Goal: Information Seeking & Learning: Find specific fact

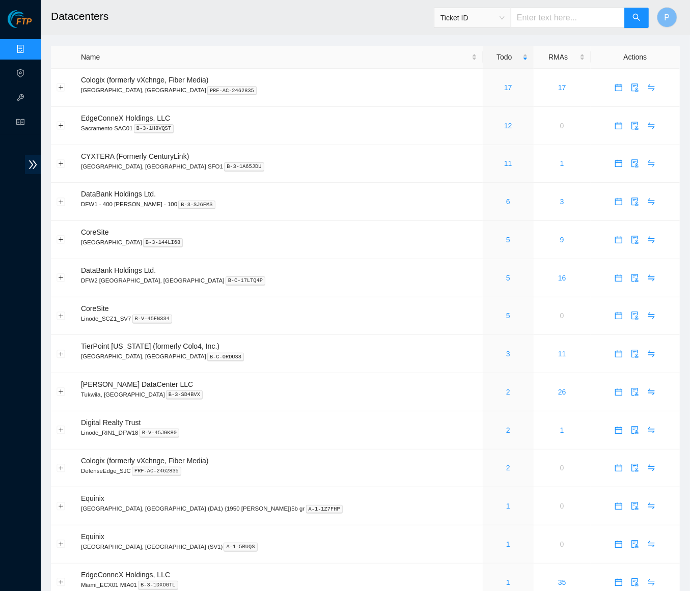
click at [571, 15] on input "text" at bounding box center [568, 18] width 114 height 20
paste input "B-W-ZOP0JN"
type input "B-W-ZOP0JN"
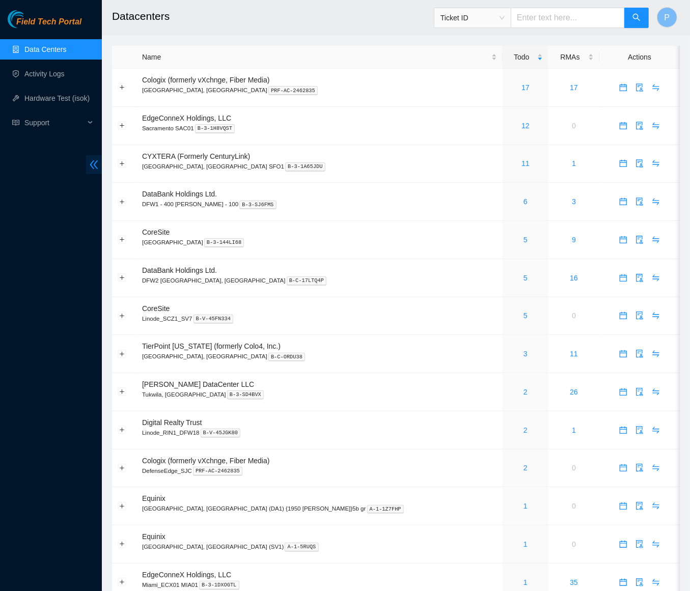
click at [89, 164] on icon "double-left" at bounding box center [94, 164] width 11 height 11
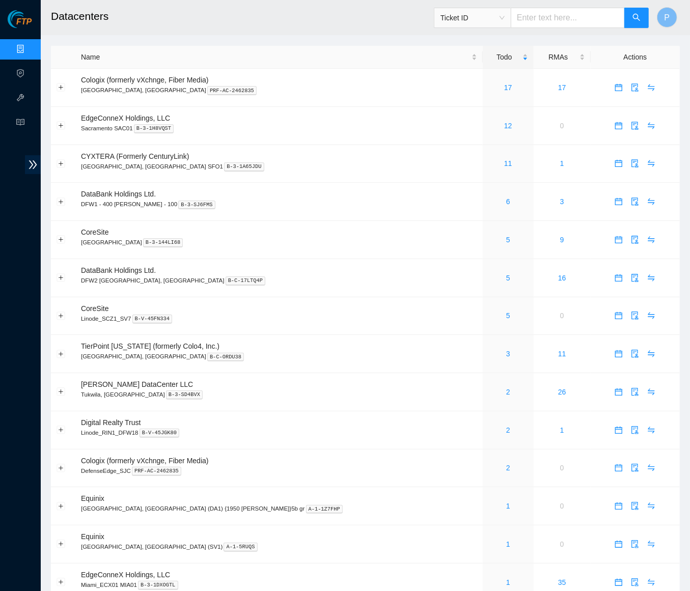
click at [556, 16] on input "text" at bounding box center [568, 18] width 114 height 20
paste input "B-W-ZOP0JN"
type input "B-W-ZOP0JN"
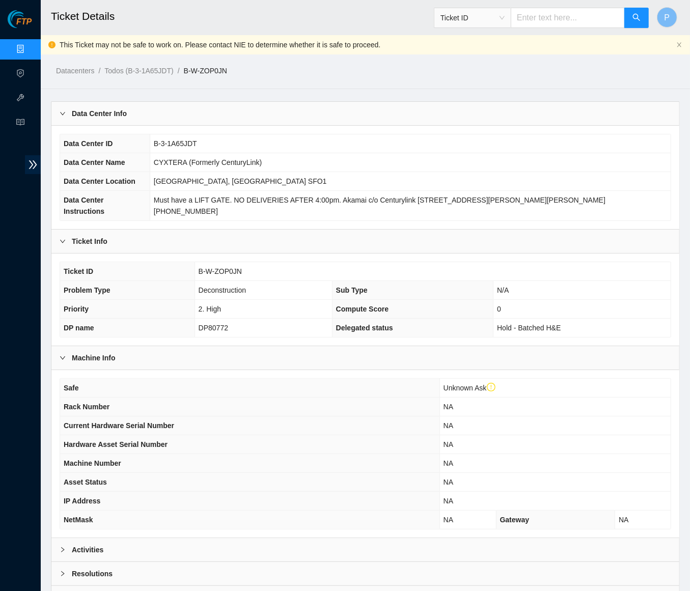
click at [300, 107] on div "Data Center Info" at bounding box center [365, 113] width 628 height 23
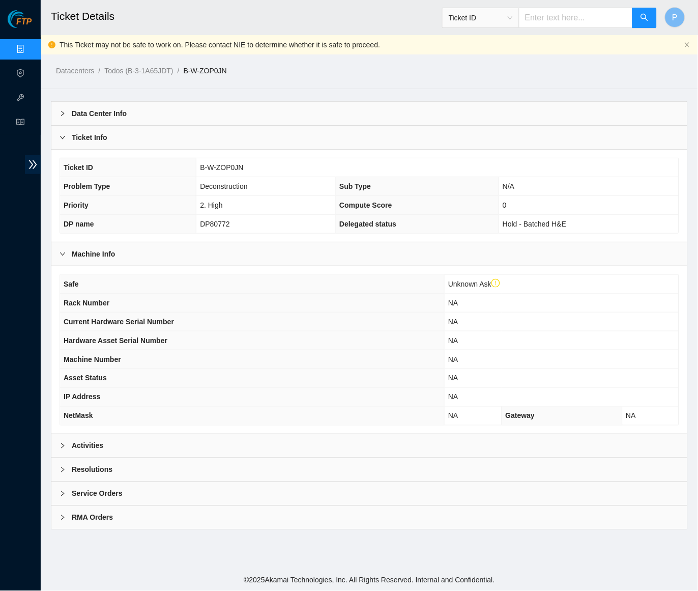
click at [348, 436] on div "Activities" at bounding box center [369, 445] width 636 height 23
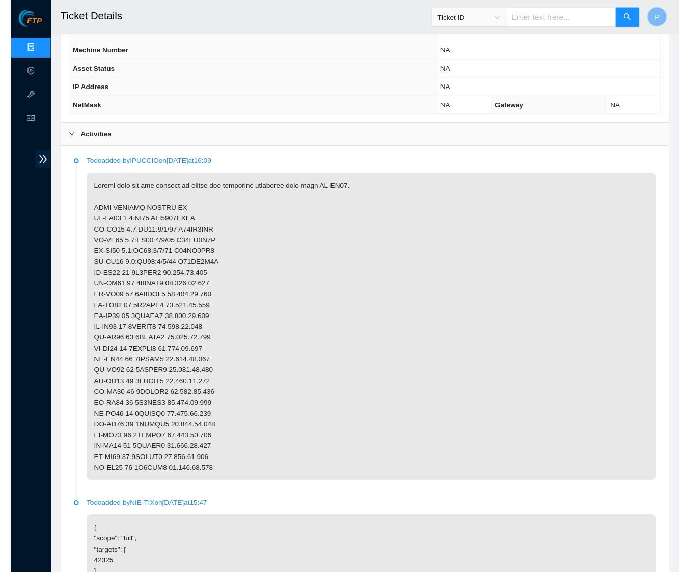
scroll to position [392, 0]
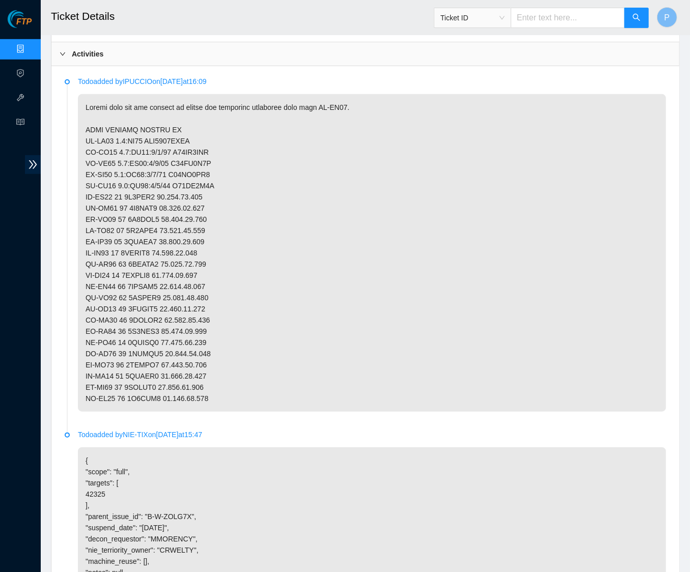
click at [289, 266] on p at bounding box center [372, 253] width 588 height 318
click at [145, 382] on p at bounding box center [372, 253] width 588 height 318
copy p "3H1QZB3"
click at [261, 298] on p at bounding box center [372, 253] width 588 height 318
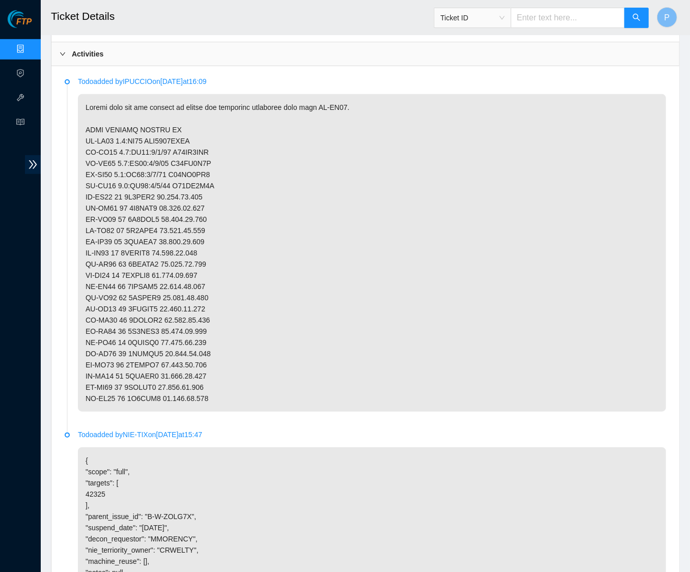
click at [255, 190] on p at bounding box center [372, 253] width 588 height 318
click at [542, 21] on input "text" at bounding box center [568, 18] width 114 height 20
paste input "B-W-ZOJIAZ"
type input "B-W-ZOJIAZ"
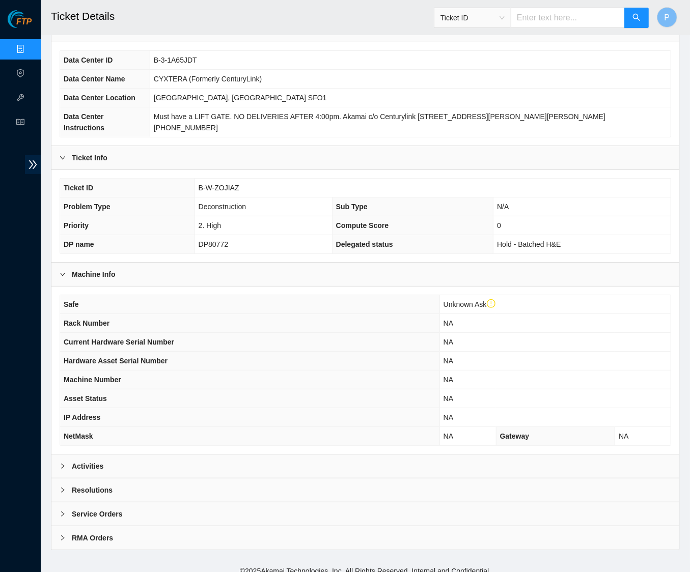
click at [253, 459] on div "Activities" at bounding box center [365, 466] width 628 height 23
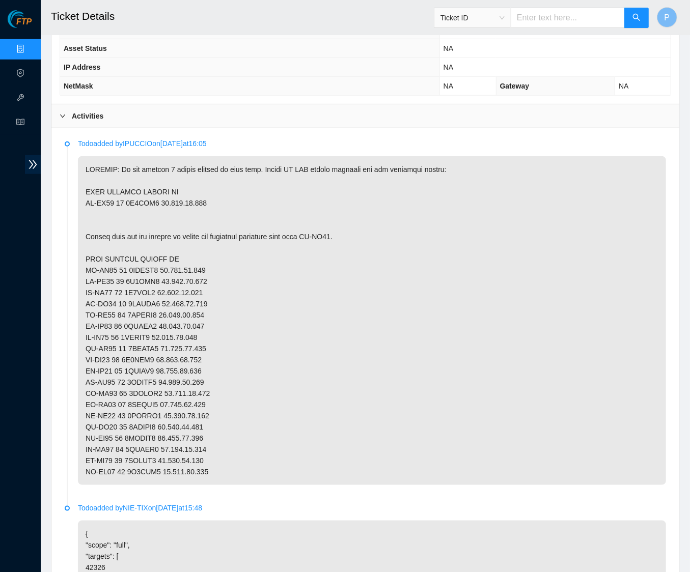
scroll to position [452, 0]
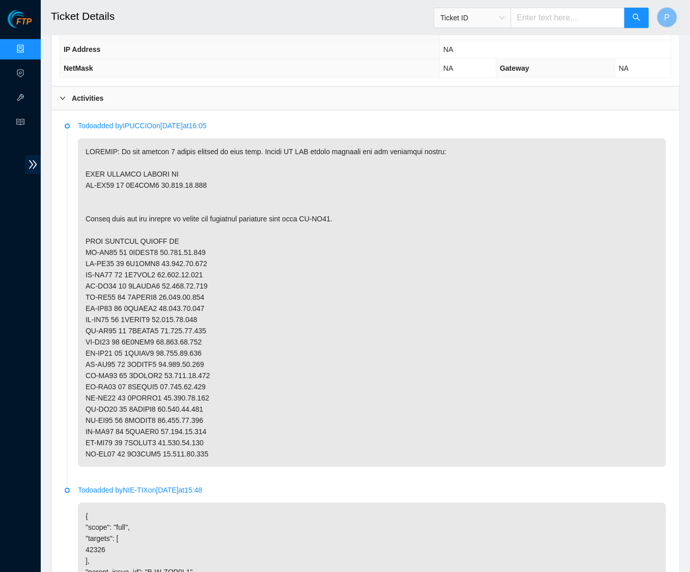
click at [565, 18] on input "text" at bounding box center [568, 18] width 114 height 20
paste input "B-W-ZOP0JN"
type input "B-W-ZOP0JN"
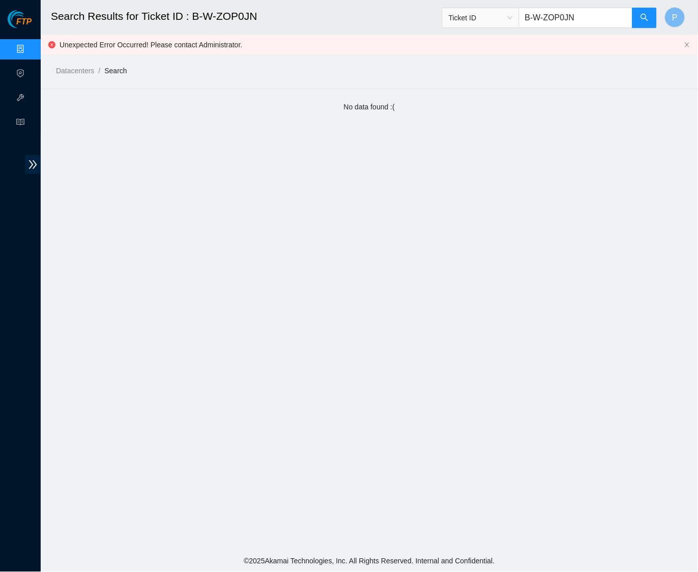
click at [544, 19] on input "B-W-ZOP0JN" at bounding box center [576, 18] width 114 height 20
click at [30, 50] on link "Data Centers" at bounding box center [51, 49] width 42 height 8
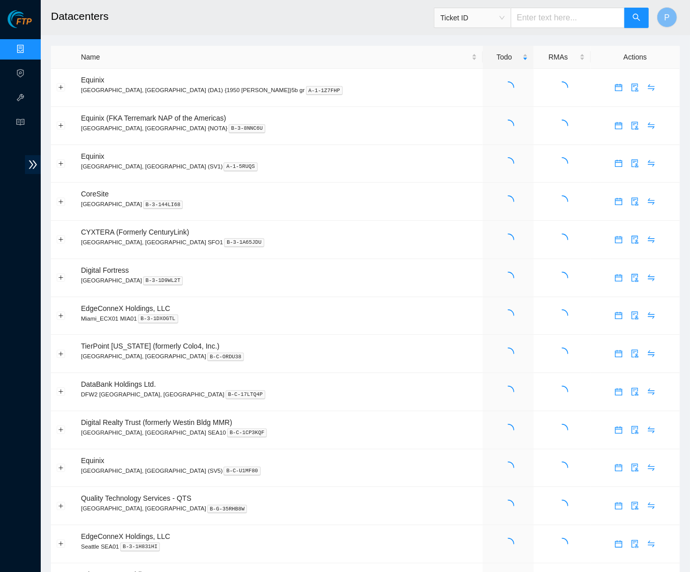
click at [547, 21] on input "text" at bounding box center [568, 18] width 114 height 20
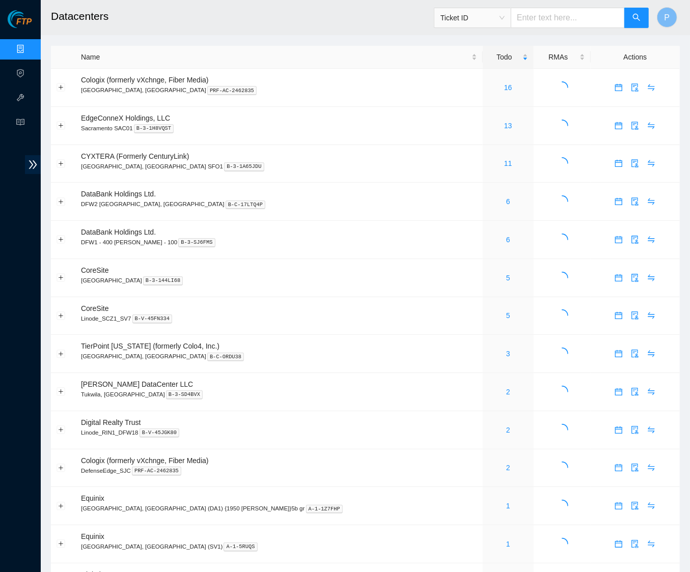
paste input "B-W-ZOP0JN"
type input "B-W-ZOP0JN"
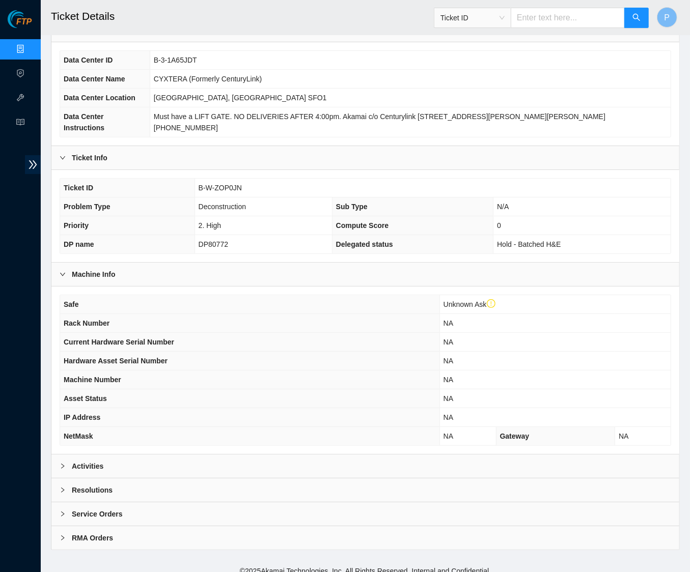
click at [179, 458] on div "Activities" at bounding box center [365, 466] width 628 height 23
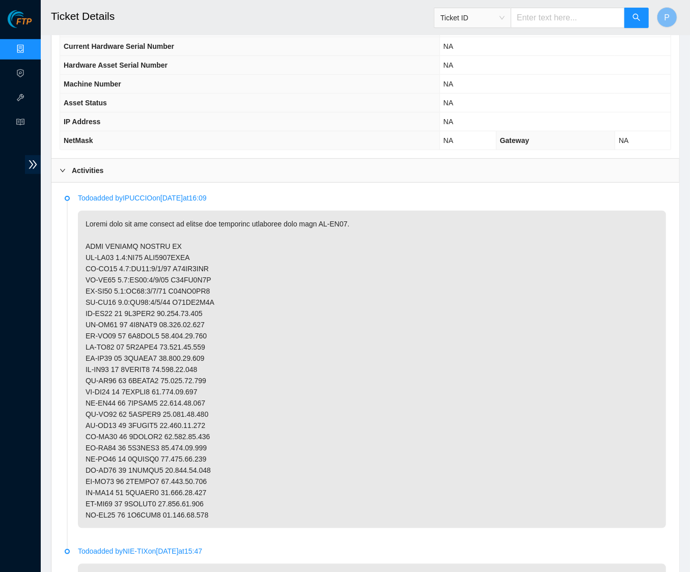
scroll to position [406, 0]
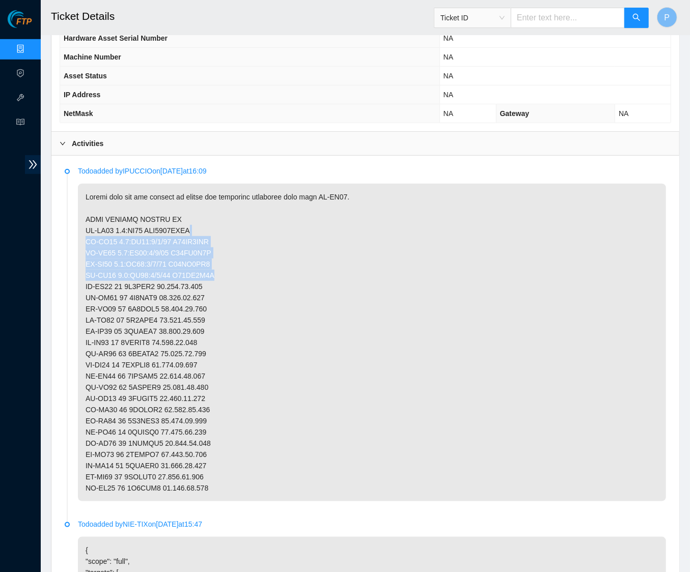
drag, startPoint x: 210, startPoint y: 215, endPoint x: 213, endPoint y: 264, distance: 48.5
click at [213, 264] on p at bounding box center [372, 343] width 588 height 318
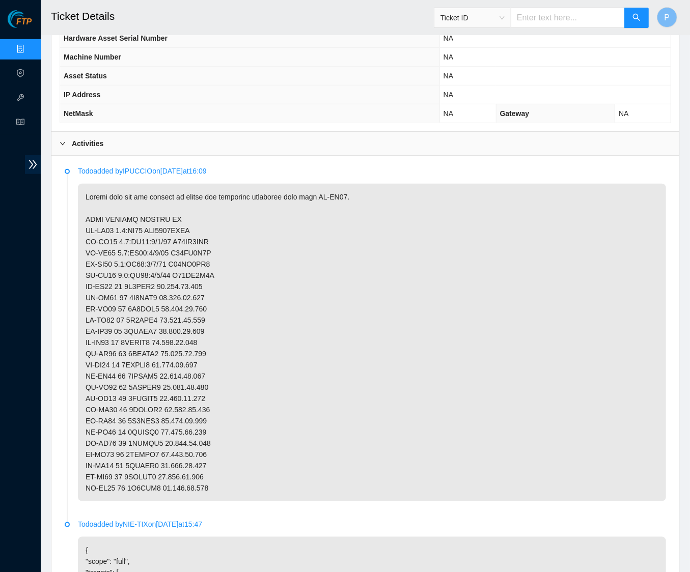
click at [293, 283] on p at bounding box center [372, 343] width 588 height 318
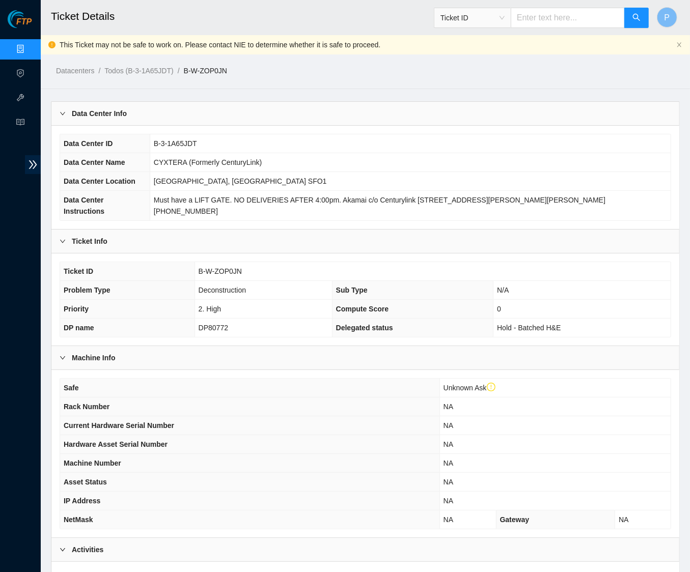
scroll to position [0, 0]
click at [534, 22] on input "text" at bounding box center [568, 18] width 114 height 20
click at [490, 21] on span "Ticket ID" at bounding box center [472, 17] width 64 height 15
click at [469, 67] on div "Rack Number" at bounding box center [471, 69] width 65 height 11
click at [554, 24] on input "text" at bounding box center [568, 18] width 114 height 20
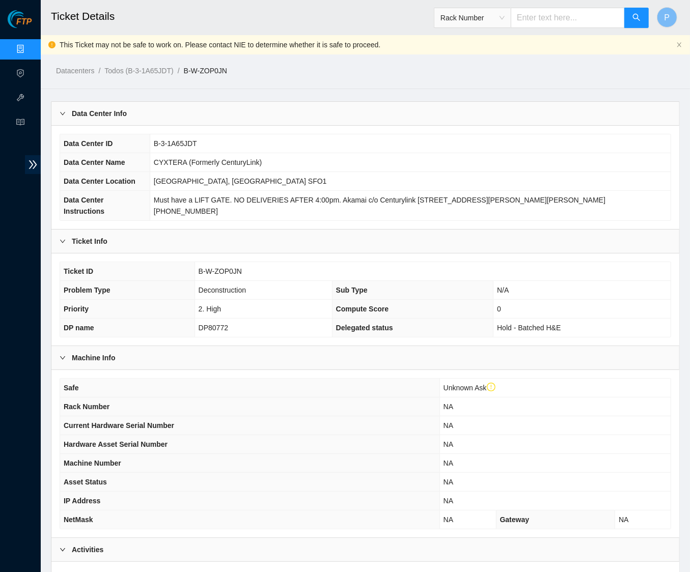
paste input "CL-AR13"
type input "CL-AR13"
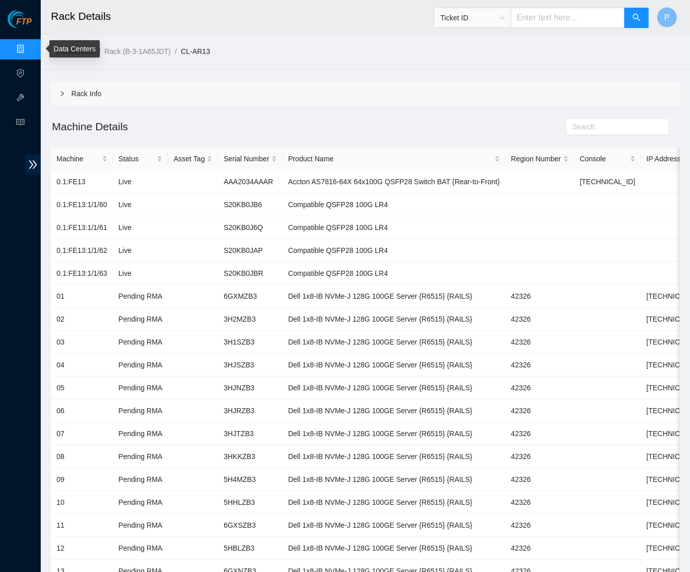
click at [30, 48] on link "Data Centers" at bounding box center [51, 49] width 42 height 8
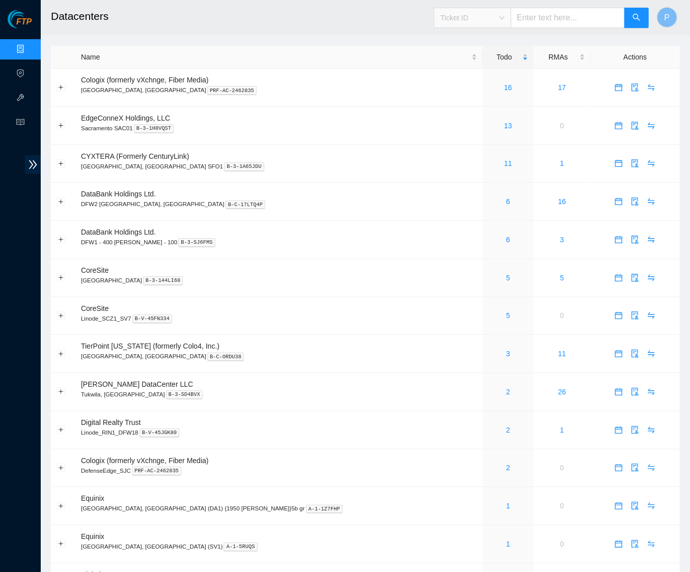
click at [487, 18] on span "Ticket ID" at bounding box center [472, 17] width 64 height 15
click at [470, 69] on div "Rack Number" at bounding box center [471, 69] width 65 height 11
click at [539, 22] on input "text" at bounding box center [568, 18] width 114 height 20
paste input "CL-AR13"
type input "CL-AR13"
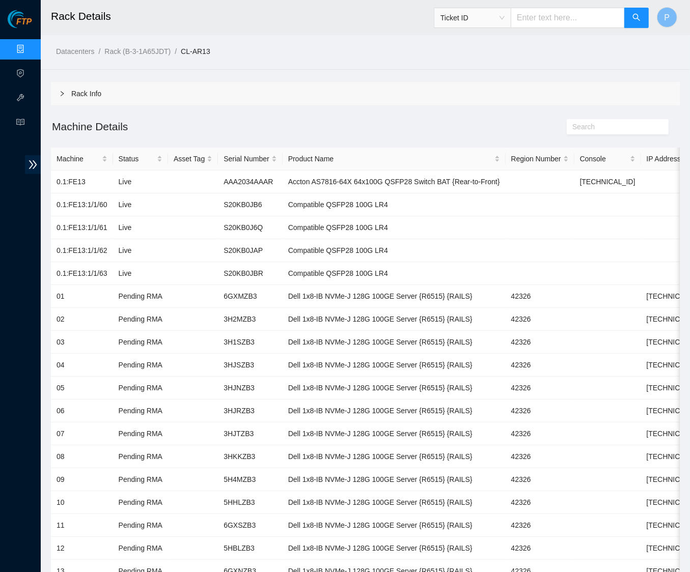
click at [555, 20] on input "text" at bounding box center [568, 18] width 114 height 20
click at [468, 19] on span "Ticket ID" at bounding box center [472, 17] width 64 height 15
click at [464, 68] on div "Rack Number" at bounding box center [471, 69] width 65 height 11
click at [552, 9] on input "text" at bounding box center [568, 18] width 114 height 20
paste input "CL-AR12"
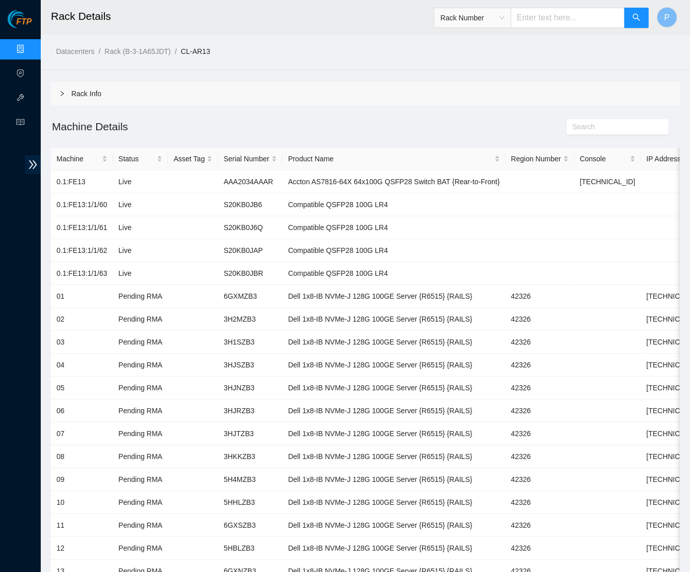
type input "CL-AR12"
click at [496, 24] on span "Ticket ID" at bounding box center [472, 17] width 64 height 15
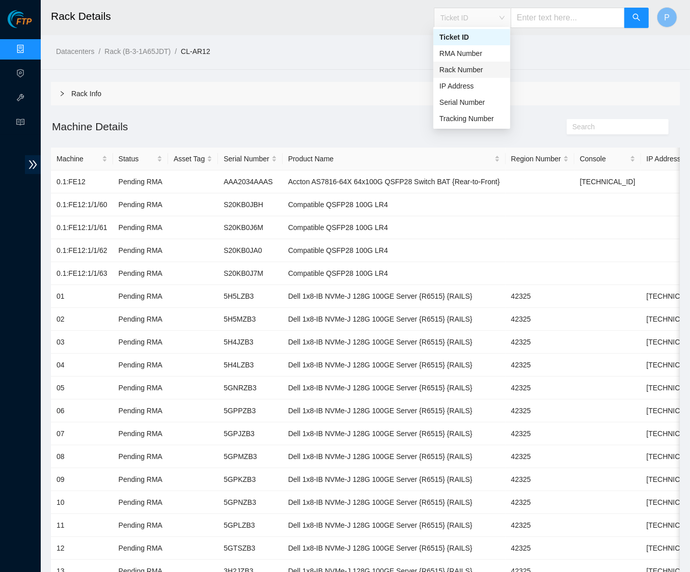
click at [466, 70] on div "Rack Number" at bounding box center [471, 69] width 65 height 11
click at [520, 26] on input "text" at bounding box center [568, 18] width 114 height 20
paste input "CL-AR10"
type input "CL-AR10"
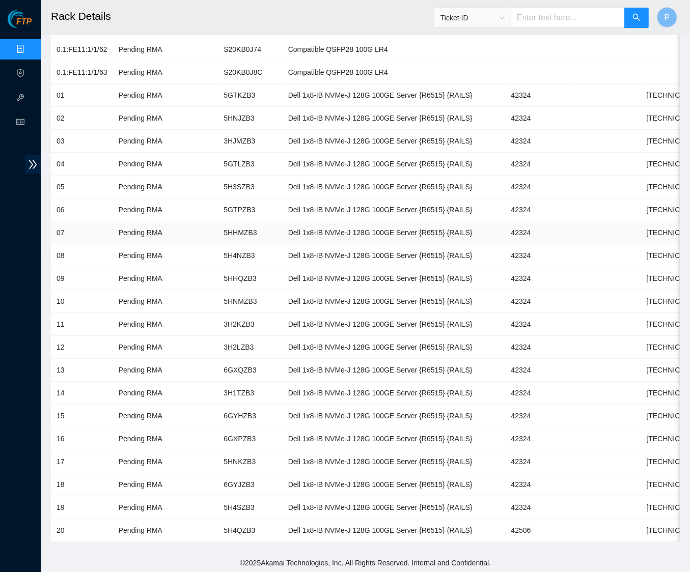
click at [247, 228] on td "5HHMZB3" at bounding box center [250, 232] width 64 height 23
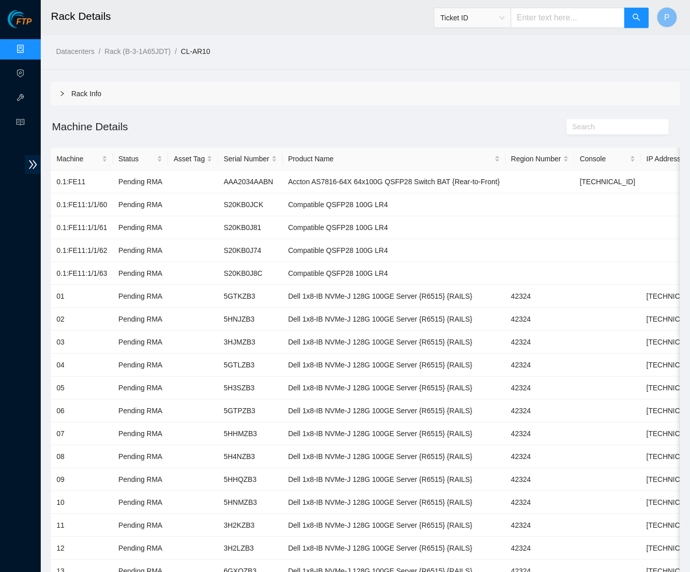
click at [30, 45] on link "Data Centers" at bounding box center [51, 49] width 42 height 8
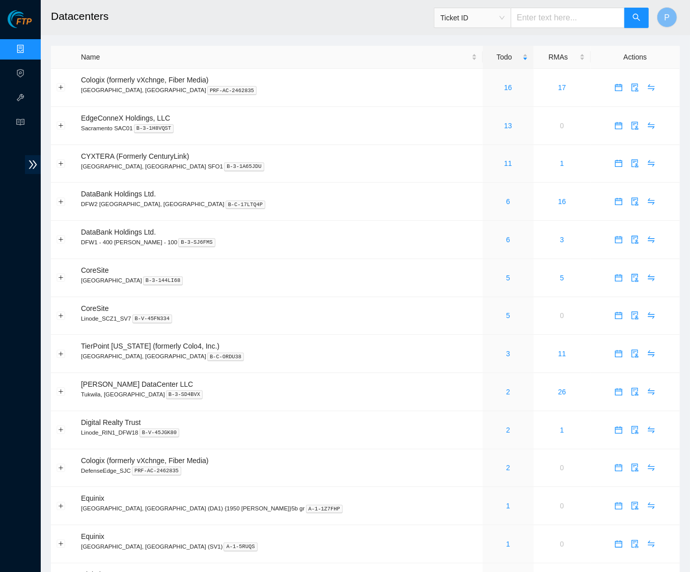
click at [542, 25] on input "text" at bounding box center [568, 18] width 114 height 20
paste input "B-W-ZOP0JN"
type input "B-W-ZOP0JN"
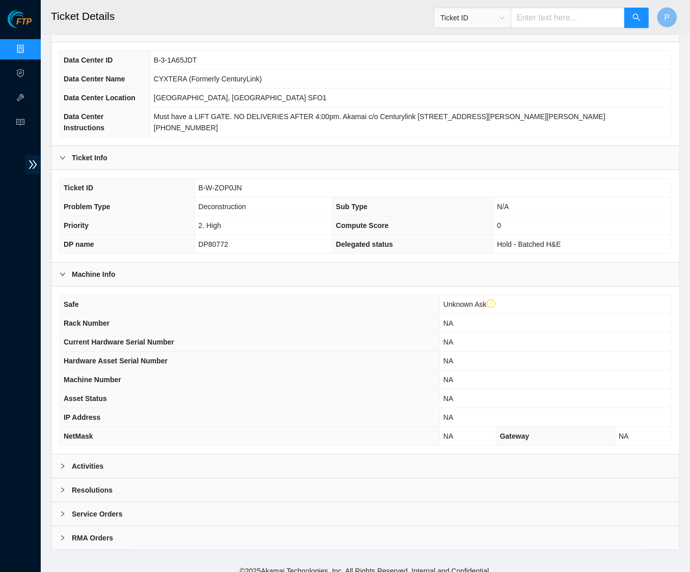
click at [174, 455] on div "Activities" at bounding box center [365, 466] width 628 height 23
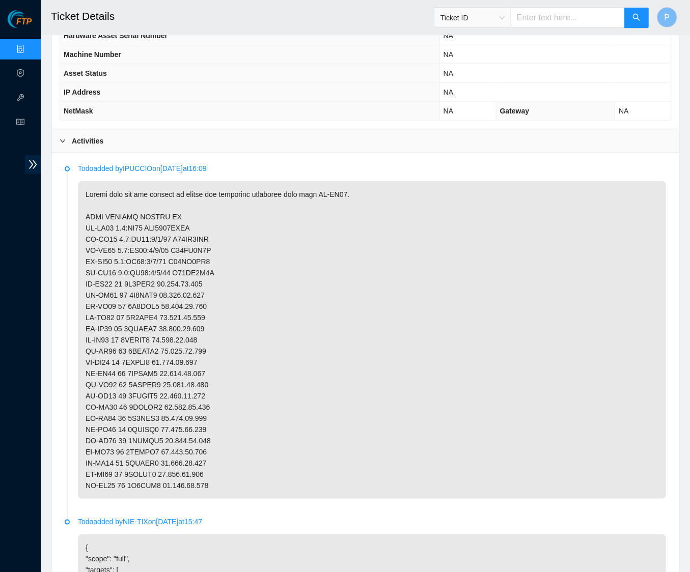
scroll to position [410, 0]
click at [542, 18] on input "text" at bounding box center [568, 18] width 114 height 20
paste input "B-W-ZOJIAZ"
type input "B-W-ZOJIAZ"
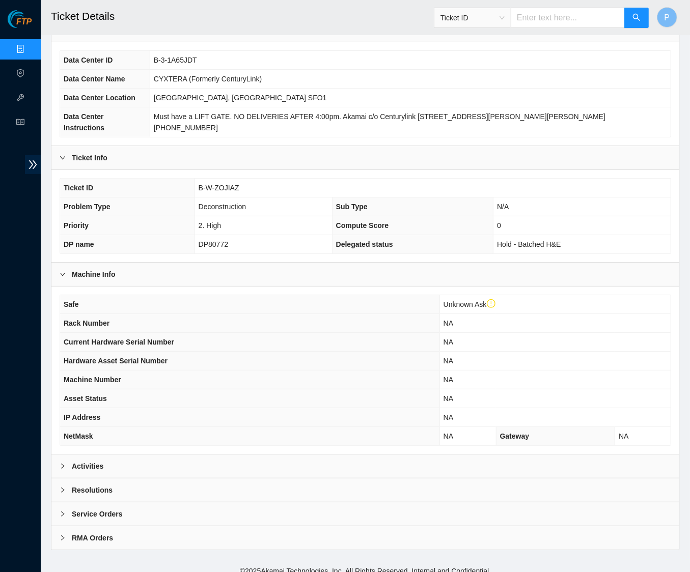
click at [246, 456] on div "Activities" at bounding box center [365, 466] width 628 height 23
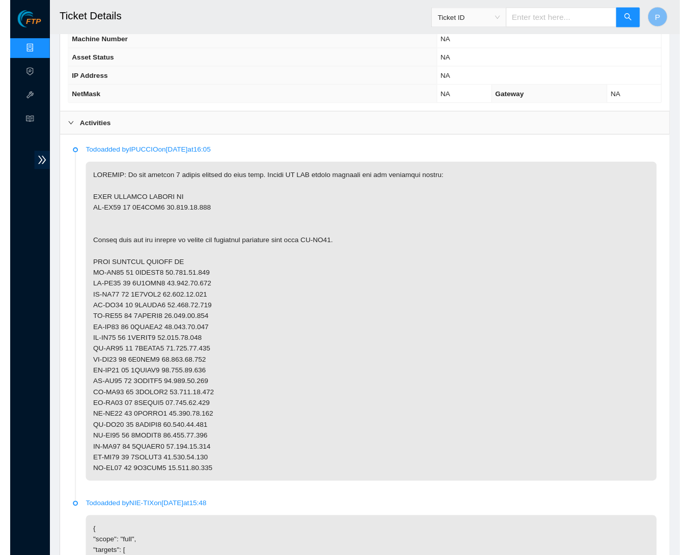
scroll to position [425, 0]
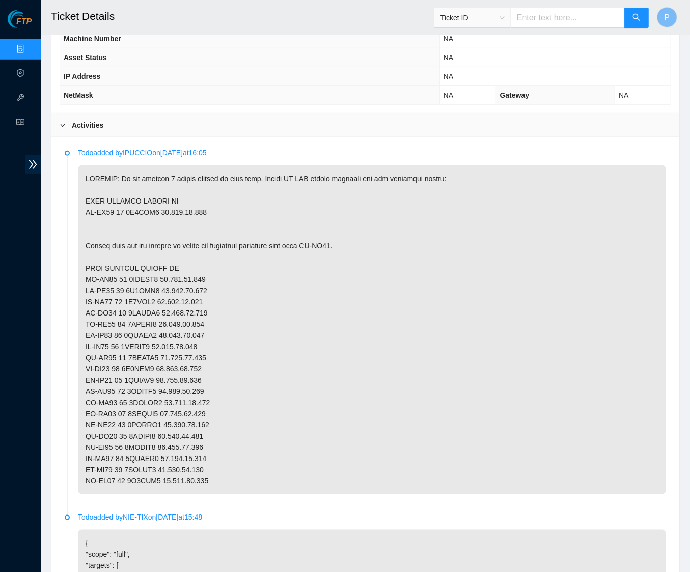
click at [213, 208] on p at bounding box center [372, 329] width 588 height 329
click at [140, 202] on p at bounding box center [372, 329] width 588 height 329
copy p "5H4RZB3"
click at [171, 182] on p at bounding box center [372, 329] width 588 height 329
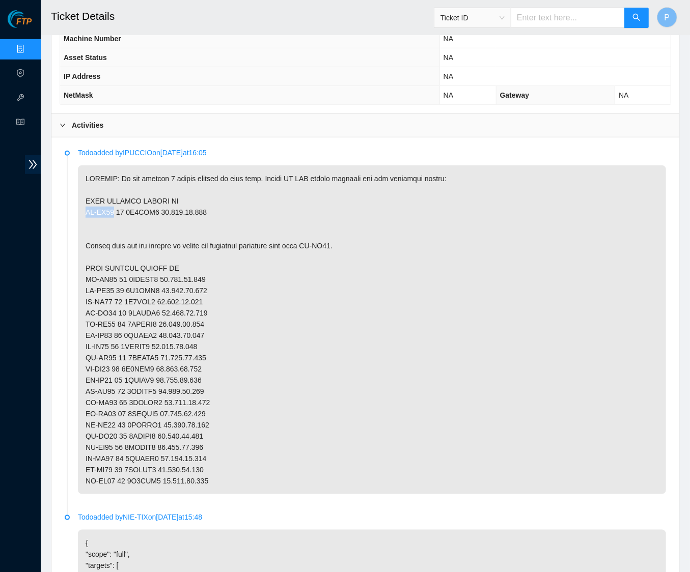
drag, startPoint x: 114, startPoint y: 201, endPoint x: 75, endPoint y: 201, distance: 38.7
click at [75, 201] on li "Todo added by [PERSON_NAME] on [DATE] 16:05" at bounding box center [365, 333] width 601 height 364
copy p "CL-AR13"
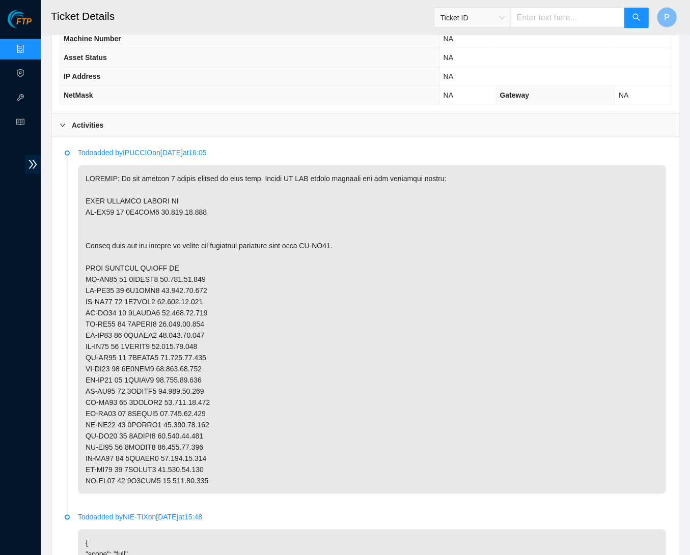
click at [175, 216] on p at bounding box center [372, 329] width 588 height 329
click at [150, 205] on p at bounding box center [372, 329] width 588 height 329
copy p "5H4RZB3"
click at [535, 17] on input "text" at bounding box center [568, 18] width 114 height 20
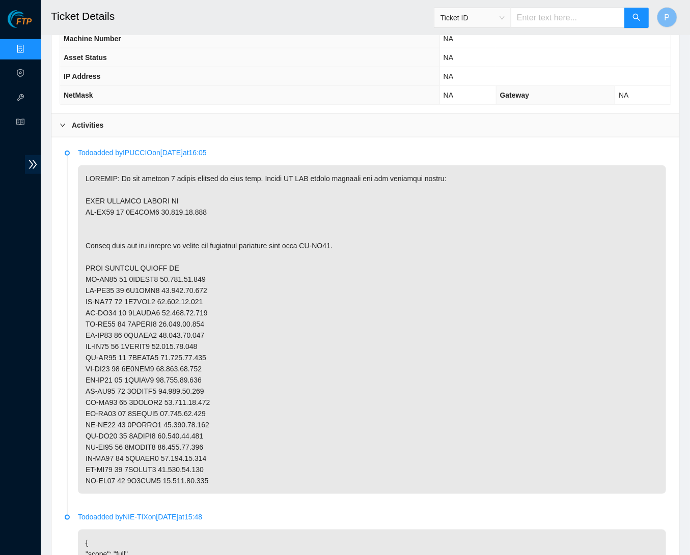
click at [201, 194] on p at bounding box center [372, 329] width 588 height 329
drag, startPoint x: 221, startPoint y: 201, endPoint x: 79, endPoint y: 201, distance: 142.0
click at [79, 201] on p at bounding box center [372, 329] width 588 height 329
copy p "CL-AR13 20 5H4RZB3 [TECHNICAL_ID]"
click at [202, 233] on p at bounding box center [372, 329] width 588 height 329
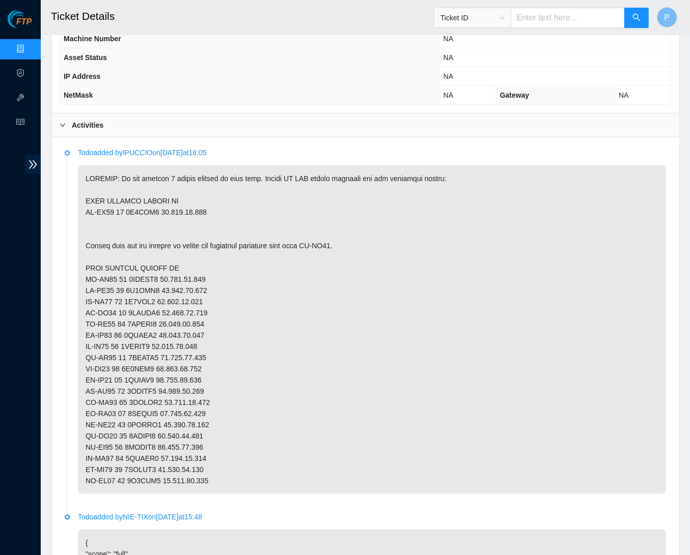
click at [106, 201] on p at bounding box center [372, 329] width 588 height 329
click at [148, 199] on p at bounding box center [372, 329] width 588 height 329
copy p "5H4RZB3"
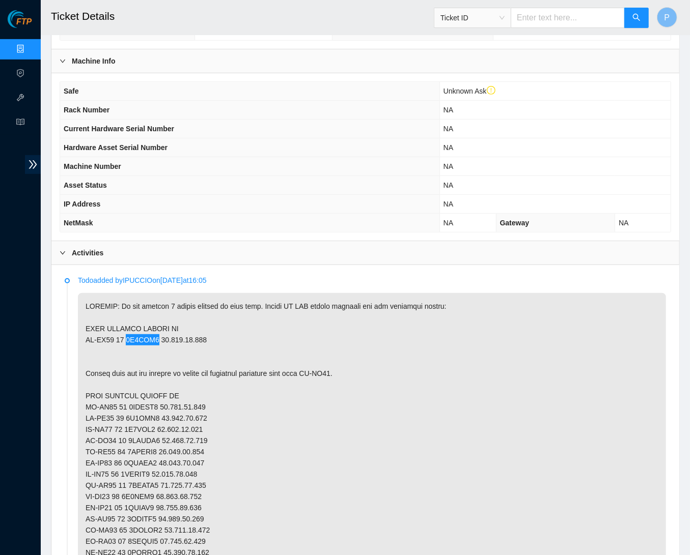
scroll to position [327, 0]
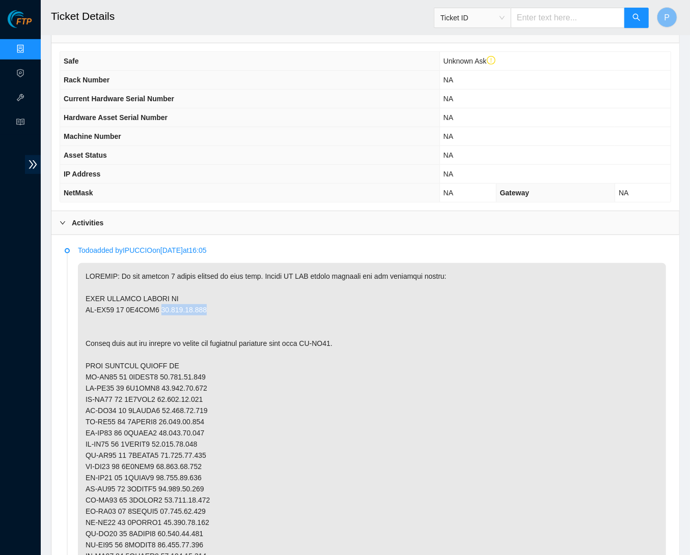
drag, startPoint x: 163, startPoint y: 299, endPoint x: 218, endPoint y: 299, distance: 54.5
click at [218, 299] on p at bounding box center [372, 427] width 588 height 329
copy p "[TECHNICAL_ID]"
click at [524, 14] on input "text" at bounding box center [568, 18] width 114 height 20
paste input "B-W-ZOP0JN"
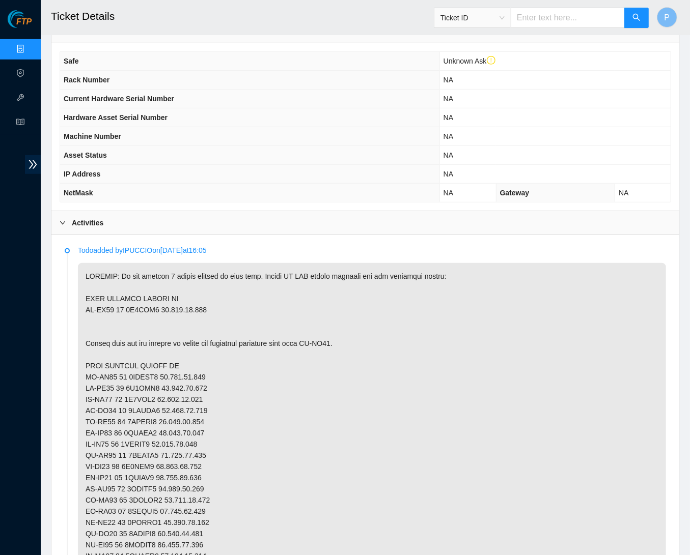
type input "B-W-ZOP0JN"
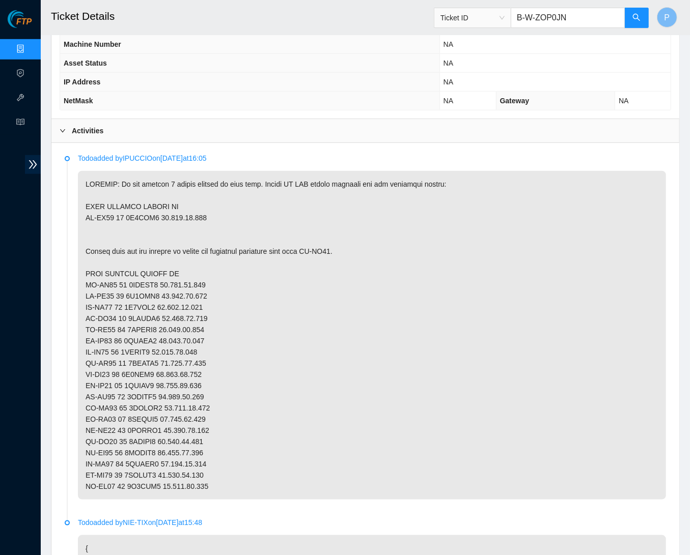
scroll to position [423, 0]
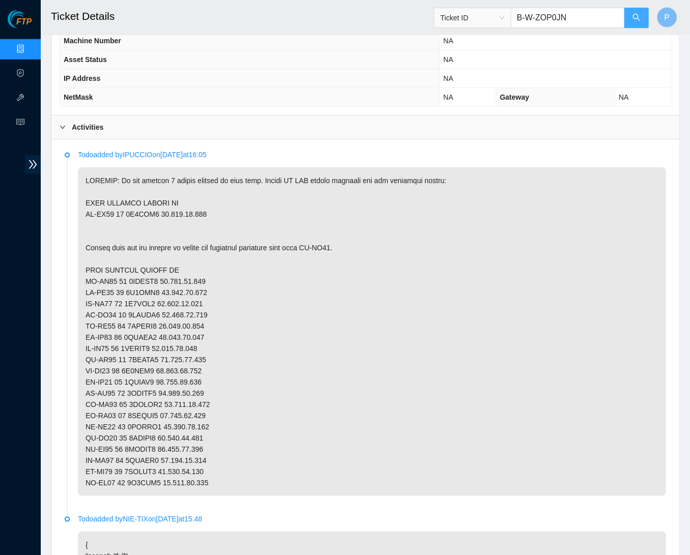
click at [629, 20] on button "button" at bounding box center [636, 18] width 24 height 20
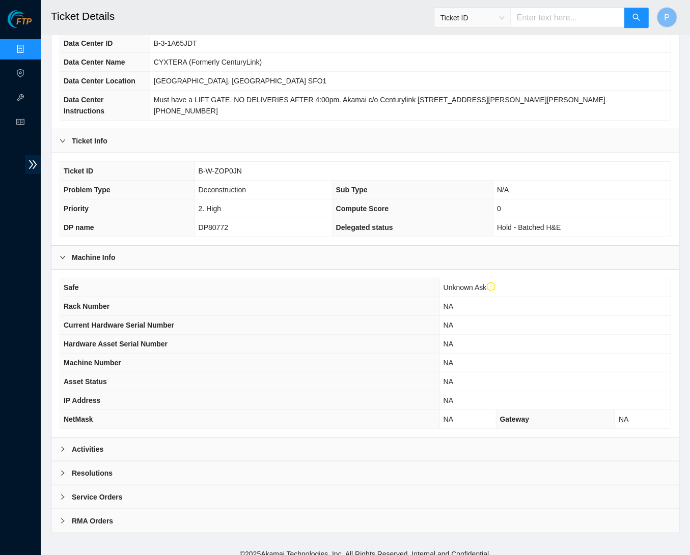
click at [202, 418] on th "NetMask" at bounding box center [249, 419] width 379 height 19
click at [194, 446] on div "Activities" at bounding box center [365, 449] width 628 height 23
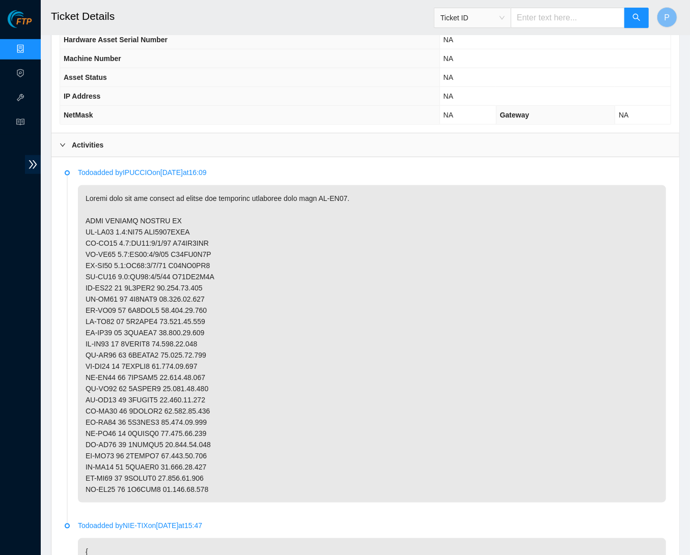
scroll to position [405, 0]
click at [354, 284] on p at bounding box center [372, 344] width 588 height 318
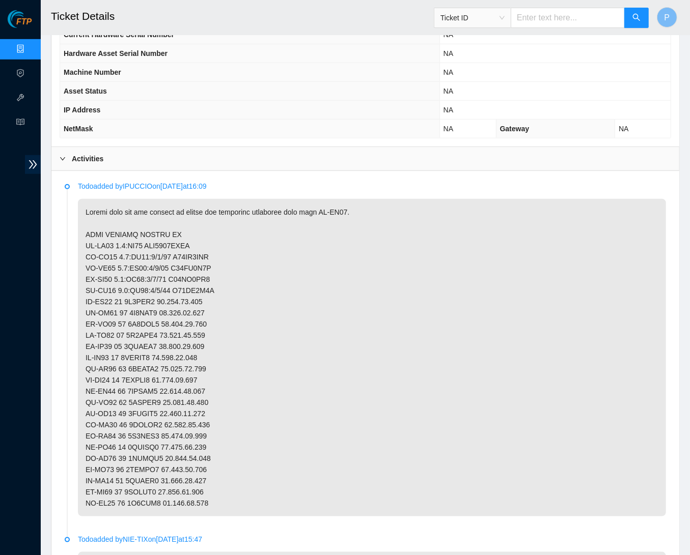
scroll to position [395, 0]
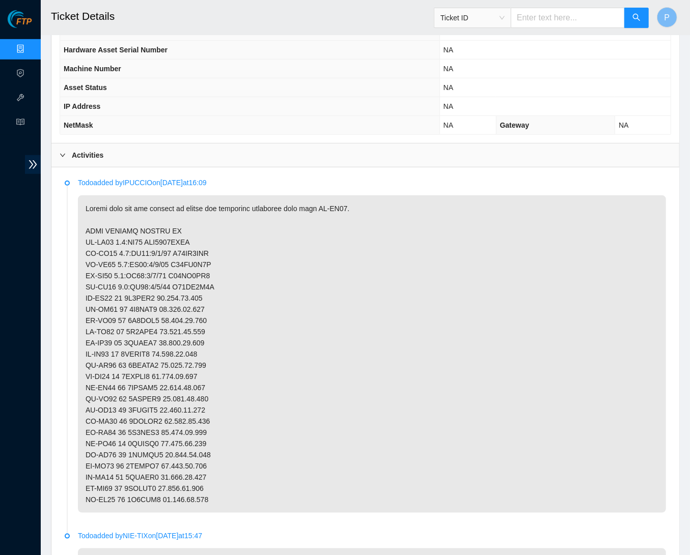
click at [581, 18] on input "text" at bounding box center [568, 18] width 114 height 20
paste input "B-W-ZO6KVP"
type input "B-W-ZO6KVP"
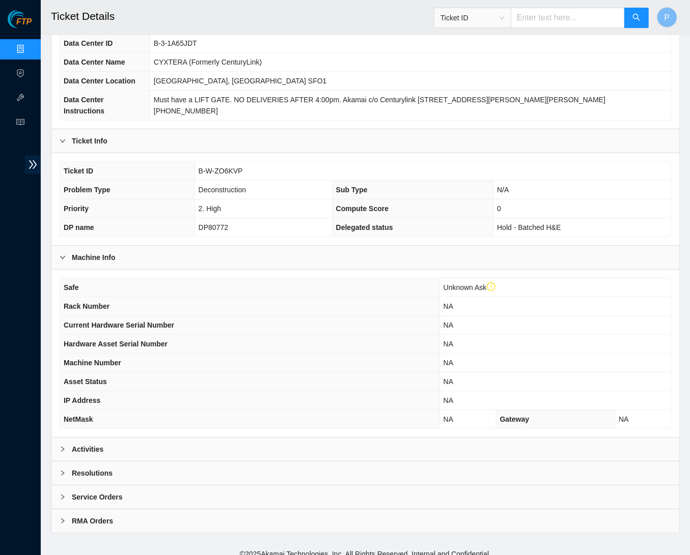
click at [230, 440] on div "Activities" at bounding box center [365, 449] width 628 height 23
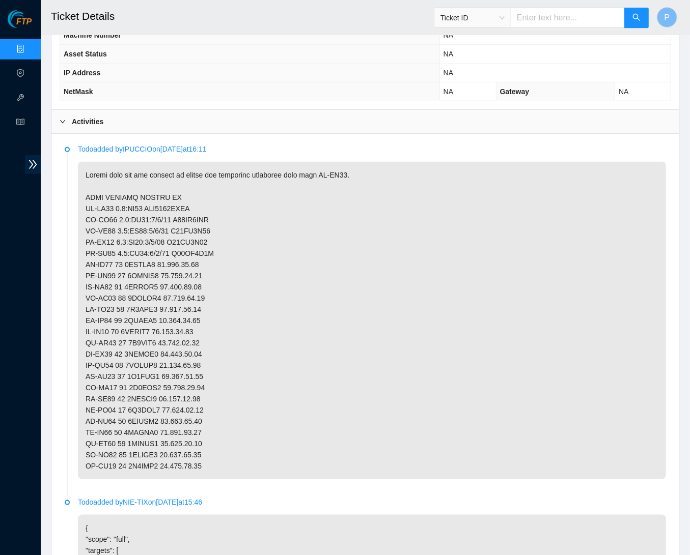
scroll to position [430, 0]
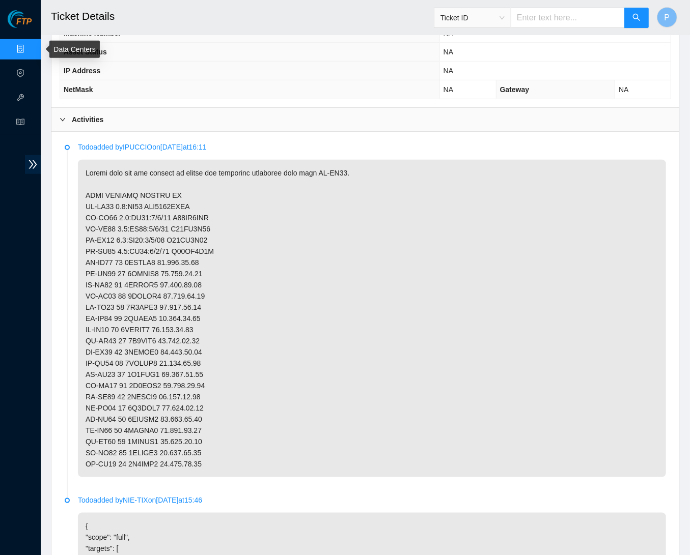
click at [30, 49] on link "Data Centers" at bounding box center [51, 49] width 42 height 8
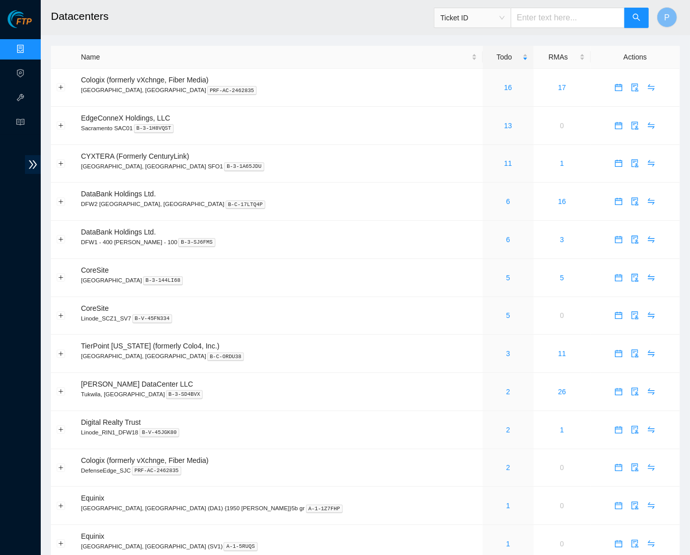
click at [554, 24] on input "text" at bounding box center [568, 18] width 114 height 20
paste input "B-W-ZOP3QD"
type input "B-W-ZOP3QD"
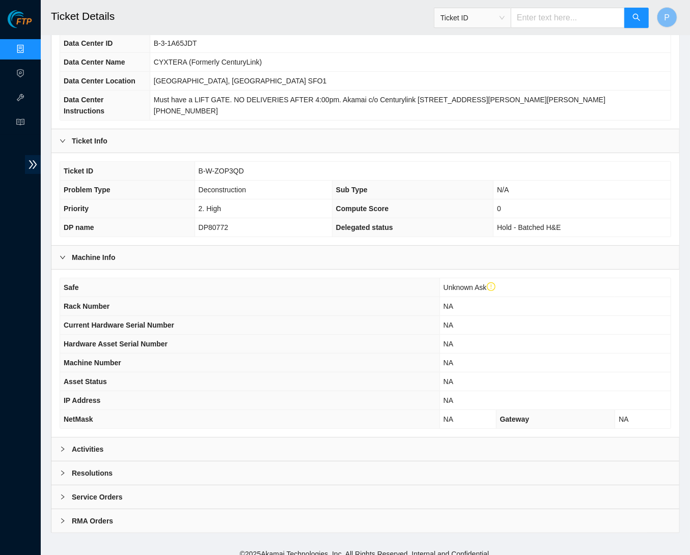
click at [182, 438] on div "Activities" at bounding box center [365, 449] width 628 height 23
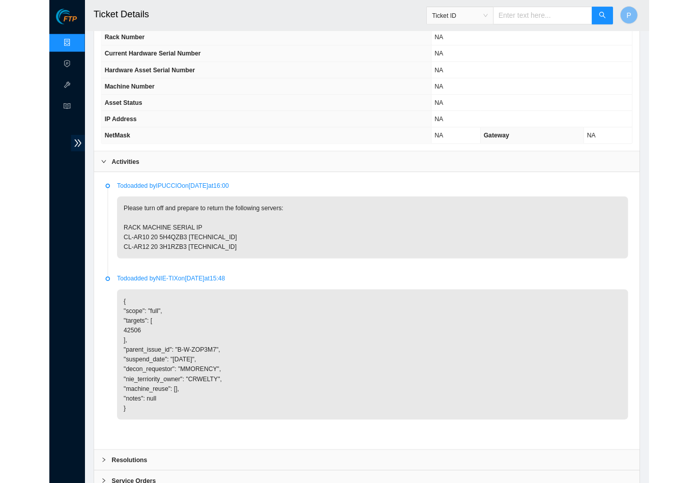
scroll to position [364, 0]
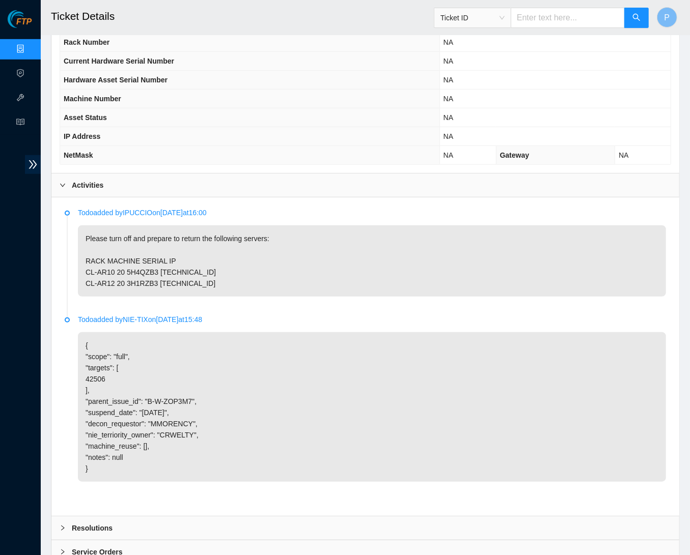
click at [30, 45] on link "Data Centers" at bounding box center [51, 49] width 42 height 8
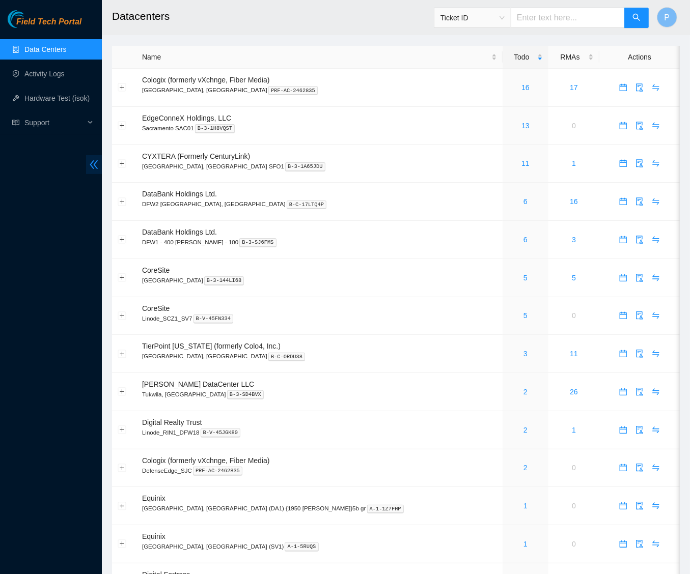
click at [89, 165] on icon "double-left" at bounding box center [94, 164] width 11 height 11
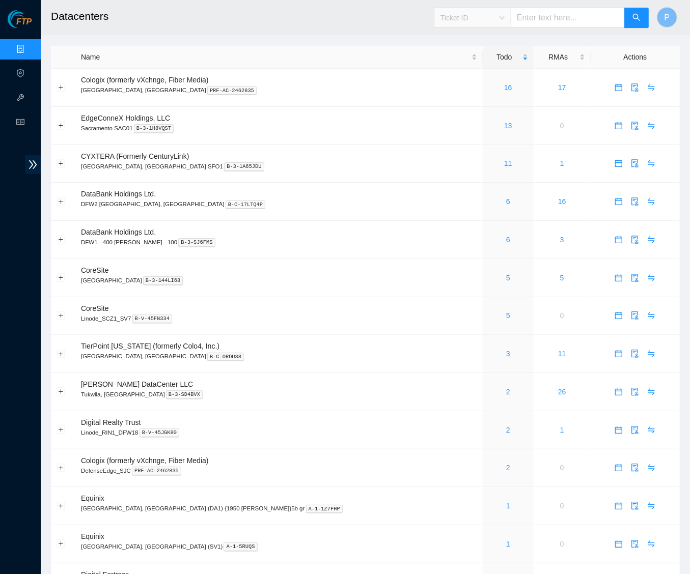
click at [474, 19] on span "Ticket ID" at bounding box center [472, 17] width 64 height 15
click at [474, 71] on div "Rack Number" at bounding box center [471, 69] width 65 height 11
click at [575, 11] on input "text" at bounding box center [568, 18] width 114 height 20
paste input "CL-AR13"
type input "CL-AR13"
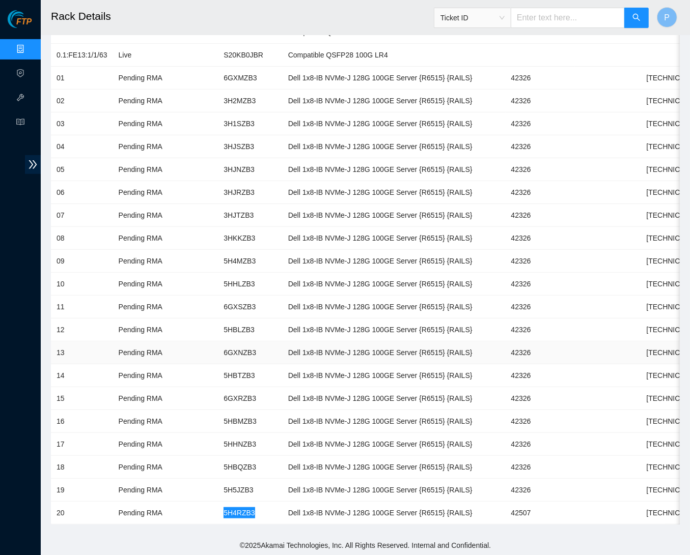
scroll to position [218, 0]
click at [229, 373] on td "5HBTZB3" at bounding box center [250, 376] width 64 height 23
click at [551, 508] on td "42507" at bounding box center [539, 513] width 69 height 23
copy td "42507"
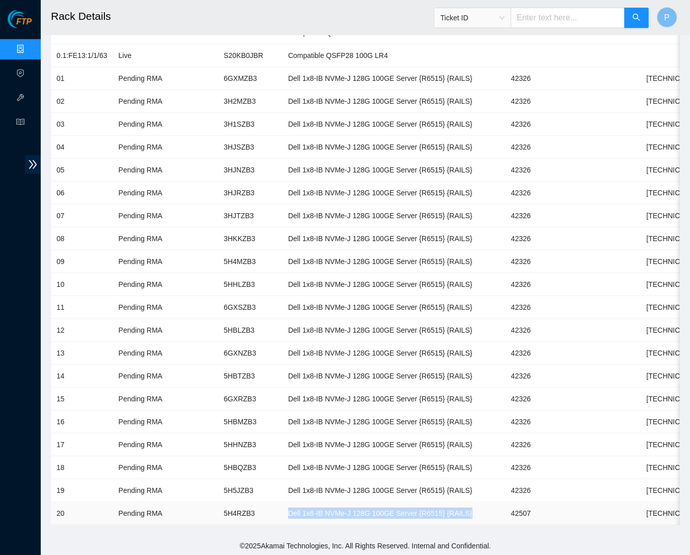
drag, startPoint x: 506, startPoint y: 502, endPoint x: 294, endPoint y: 501, distance: 211.8
click at [294, 502] on td "Dell 1x8-IB NVMe-J 128G 100GE Server {R6515} {RAILS}" at bounding box center [394, 513] width 223 height 23
copy td "Dell 1x8-IB NVMe-J 128G 100GE Server {R6515} {RAILS}"
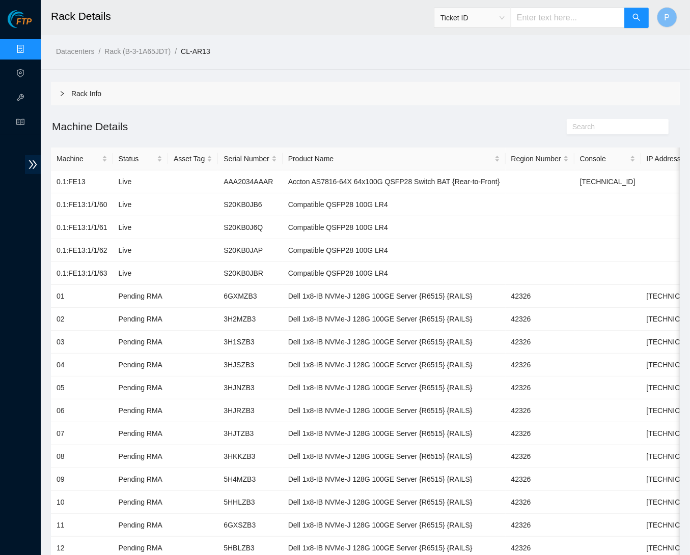
scroll to position [0, 0]
click at [30, 45] on link "Data Centers" at bounding box center [51, 49] width 42 height 8
